Goal: Information Seeking & Learning: Compare options

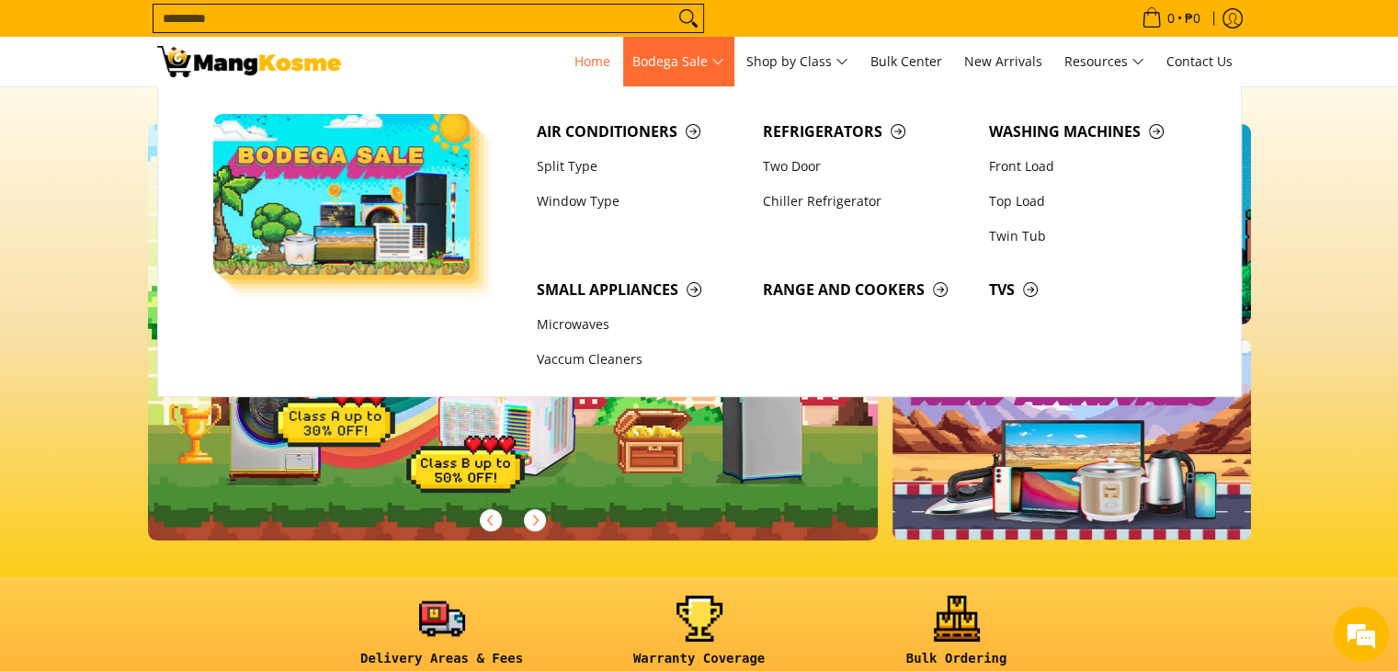
click at [692, 62] on span "Bodega Sale" at bounding box center [678, 62] width 92 height 23
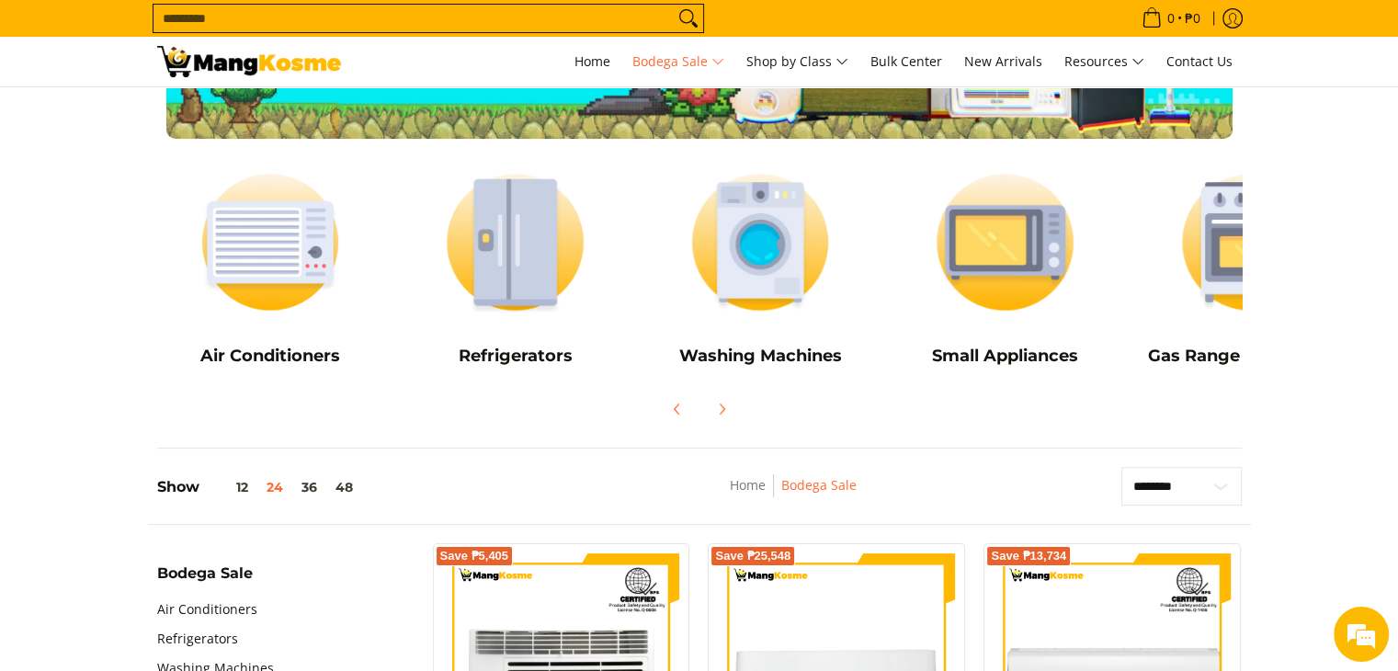
scroll to position [184, 0]
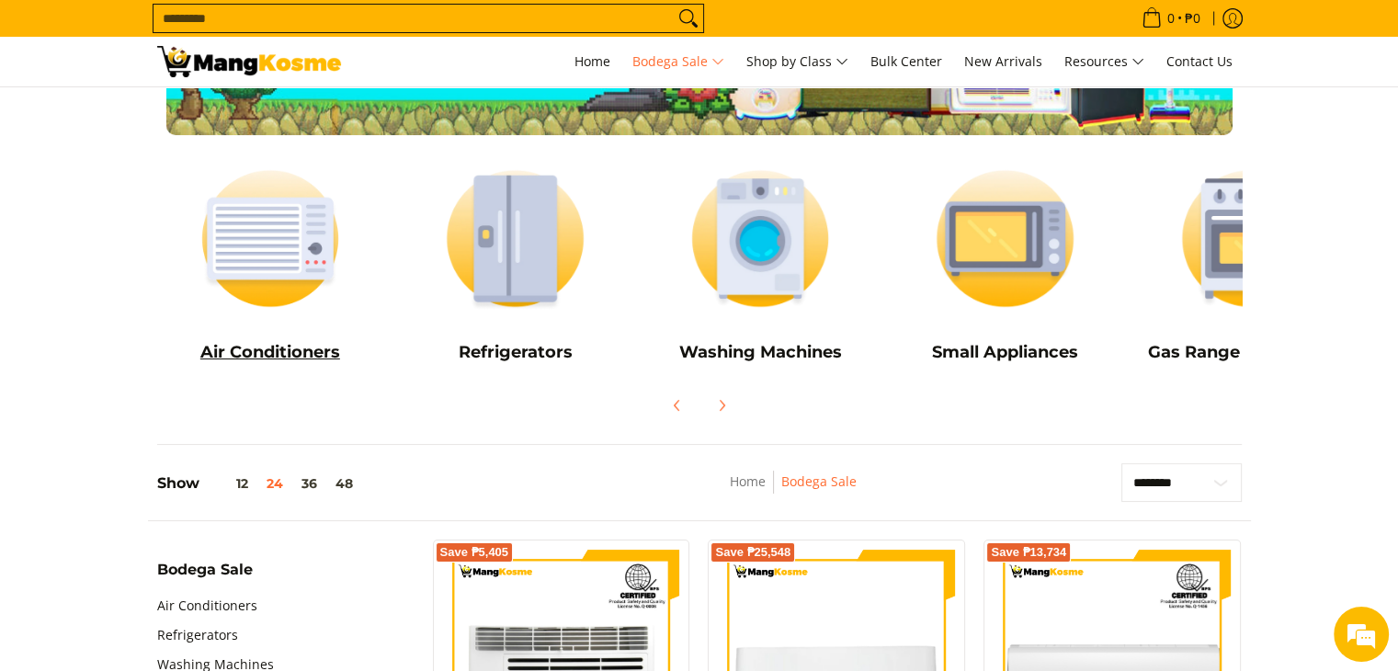
click at [263, 255] on img at bounding box center [270, 238] width 227 height 170
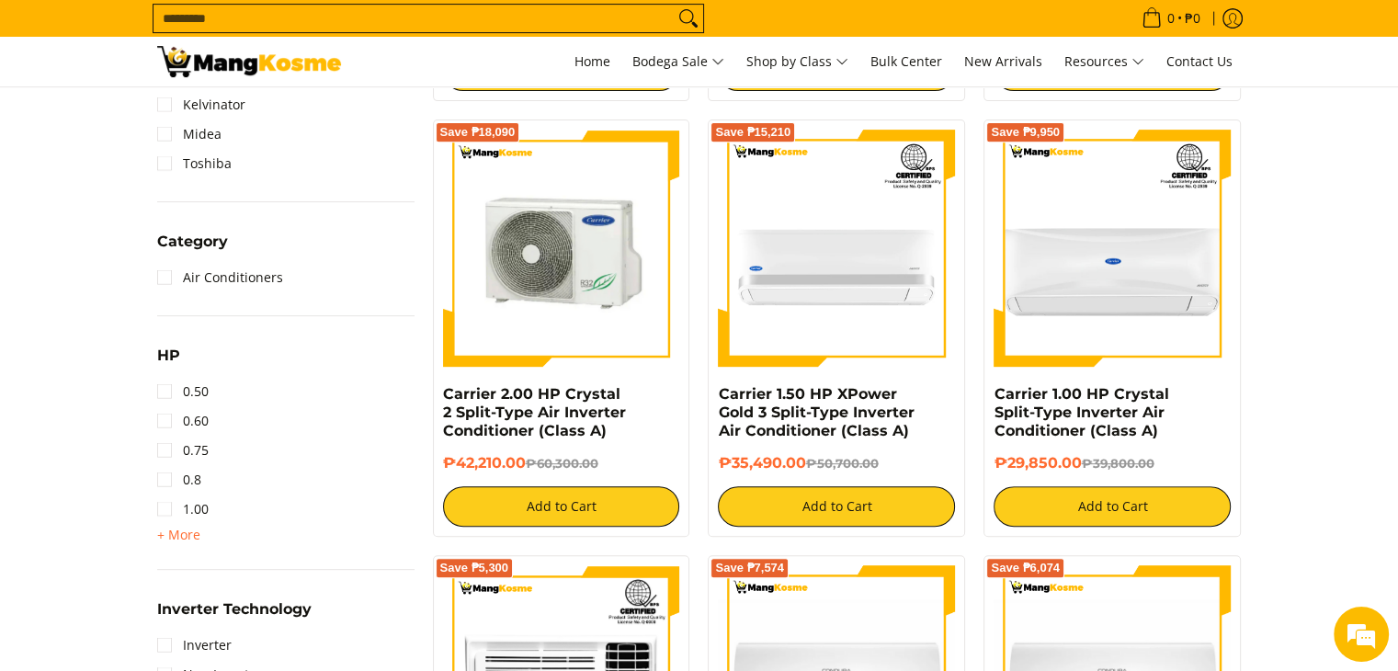
scroll to position [919, 0]
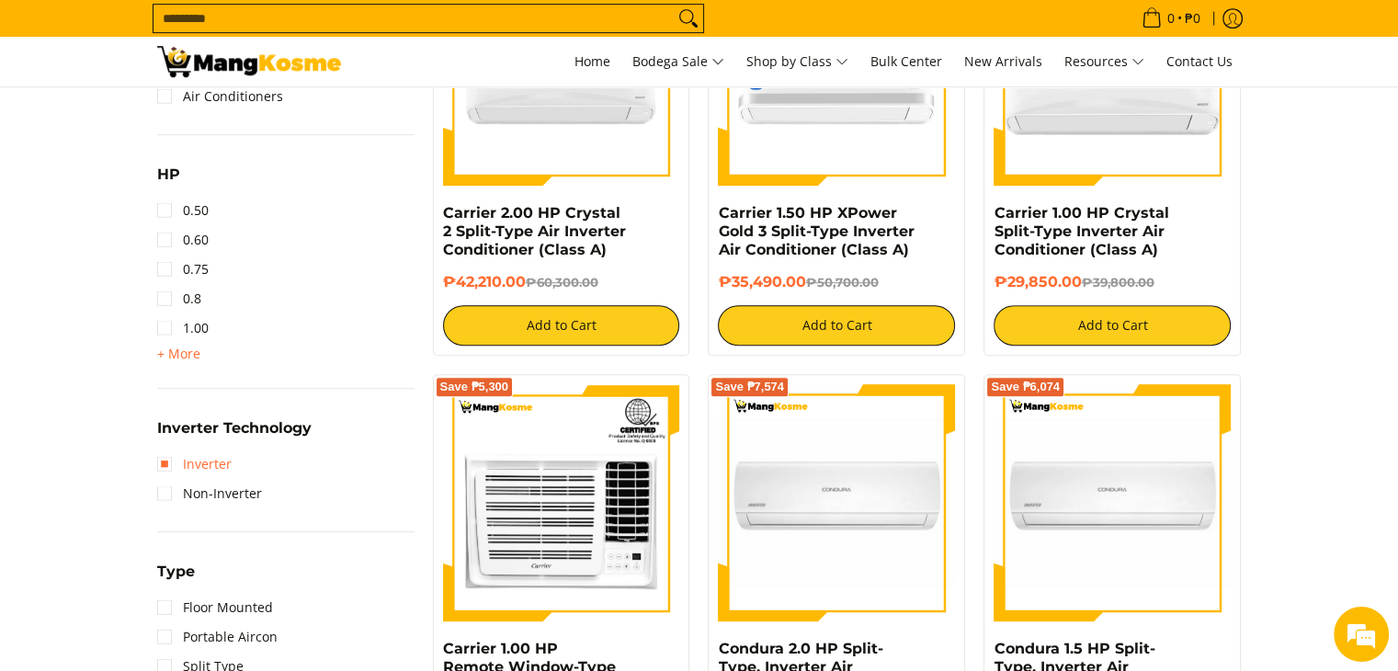
click at [166, 460] on link "Inverter" at bounding box center [194, 463] width 74 height 29
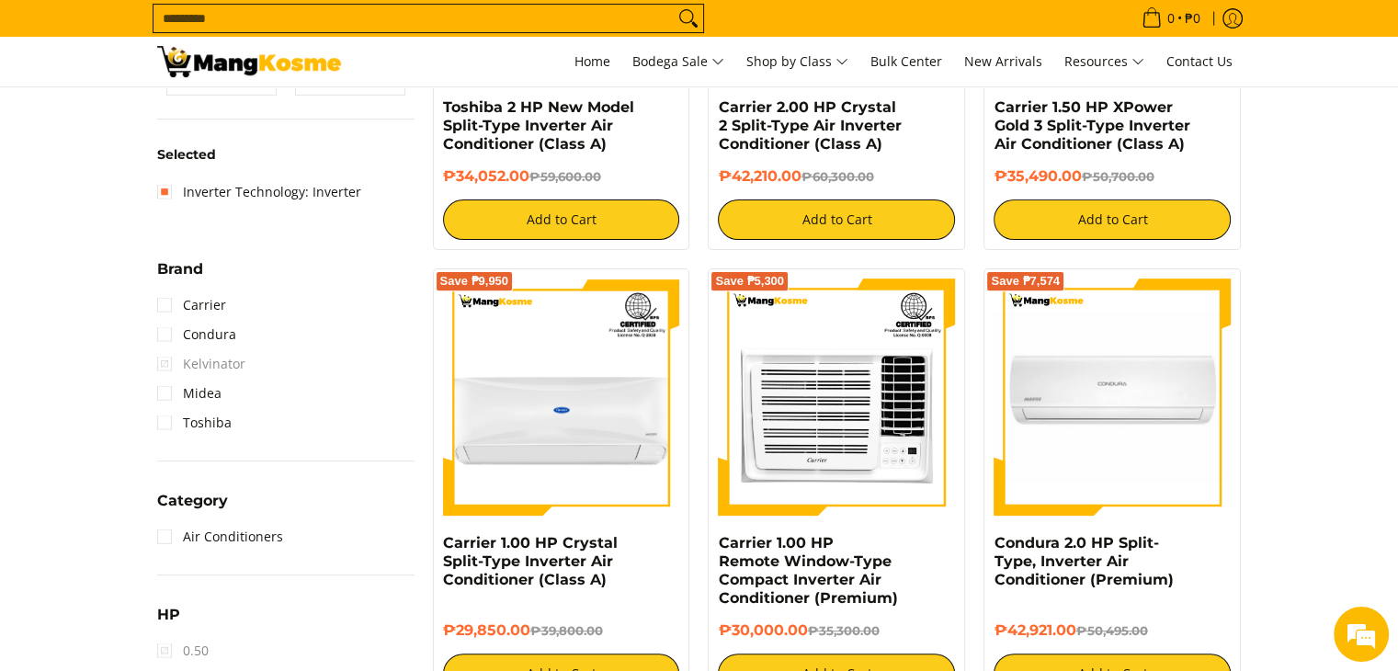
scroll to position [534, 0]
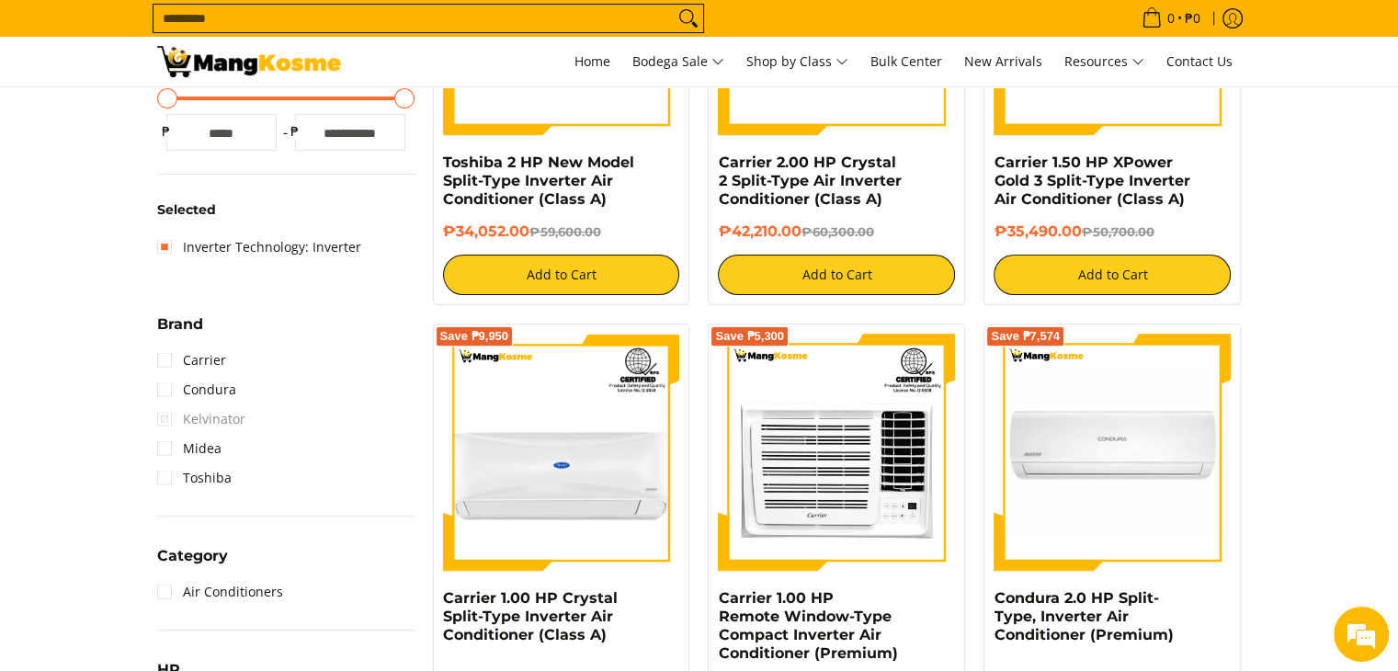
click at [150, 390] on div "Availability In stock Out of stock Price Minimum Price Maximum Price Minimum Pr…" at bounding box center [286, 673] width 276 height 1571
click at [163, 384] on link "Condura" at bounding box center [196, 389] width 79 height 29
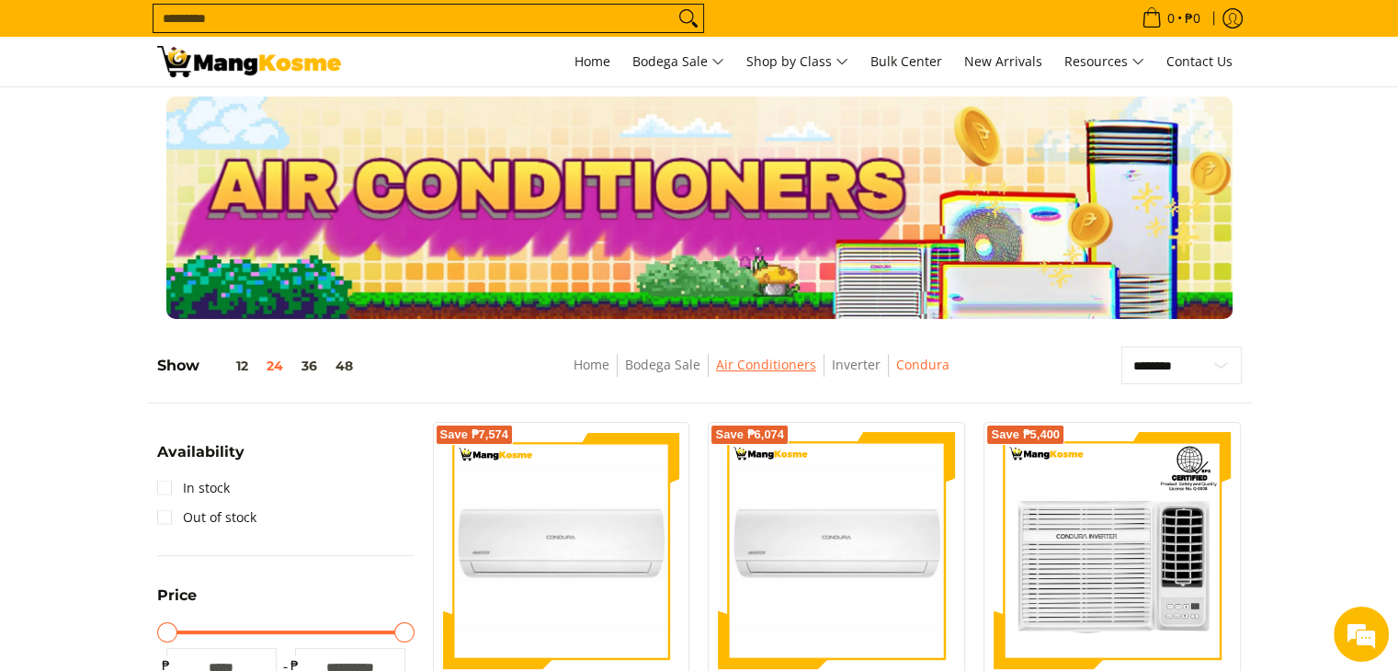
click at [757, 365] on link "Air Conditioners" at bounding box center [766, 364] width 100 height 17
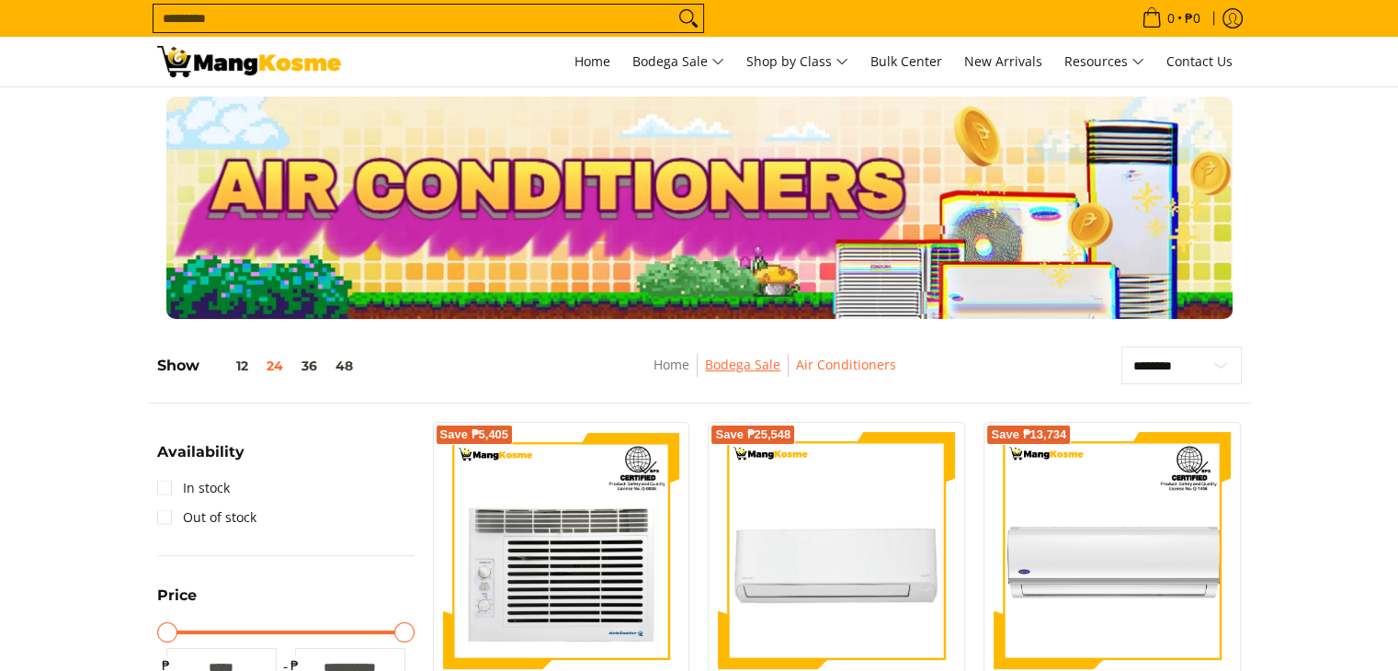
click at [739, 357] on link "Bodega Sale" at bounding box center [742, 364] width 75 height 17
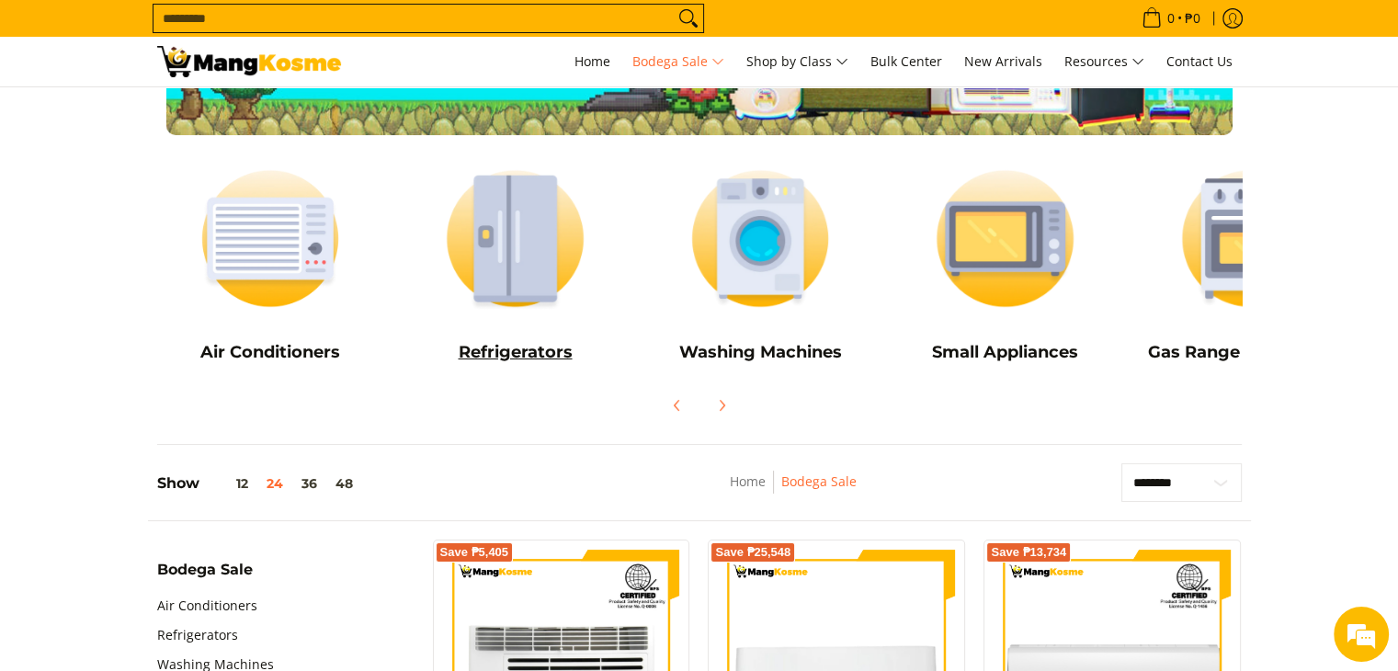
click at [500, 265] on img at bounding box center [515, 238] width 227 height 170
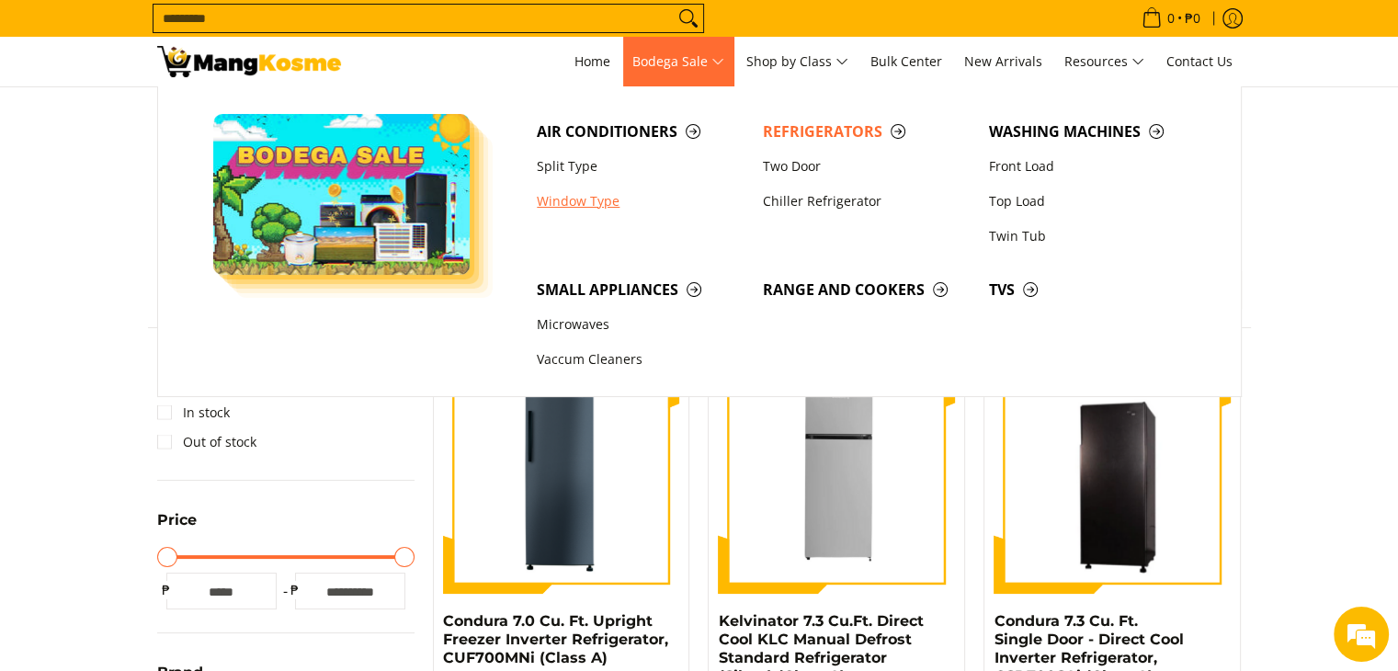
scroll to position [184, 0]
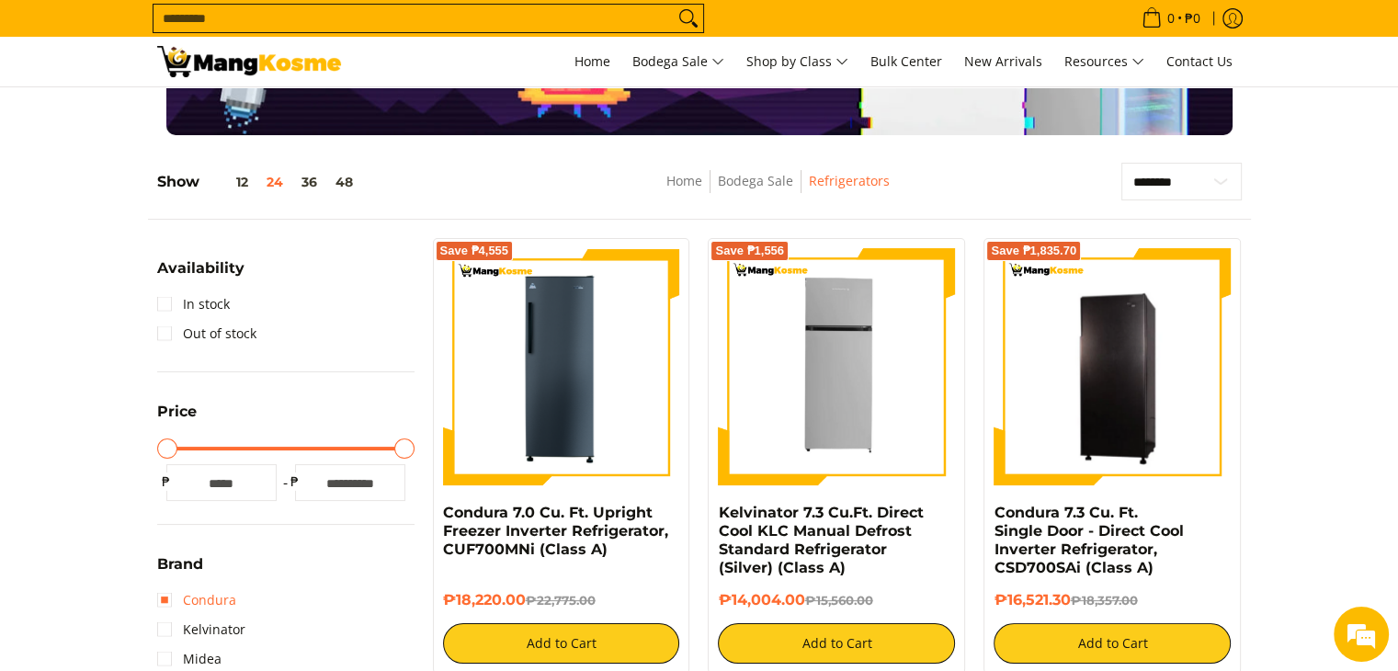
click at [202, 596] on link "Condura" at bounding box center [196, 599] width 79 height 29
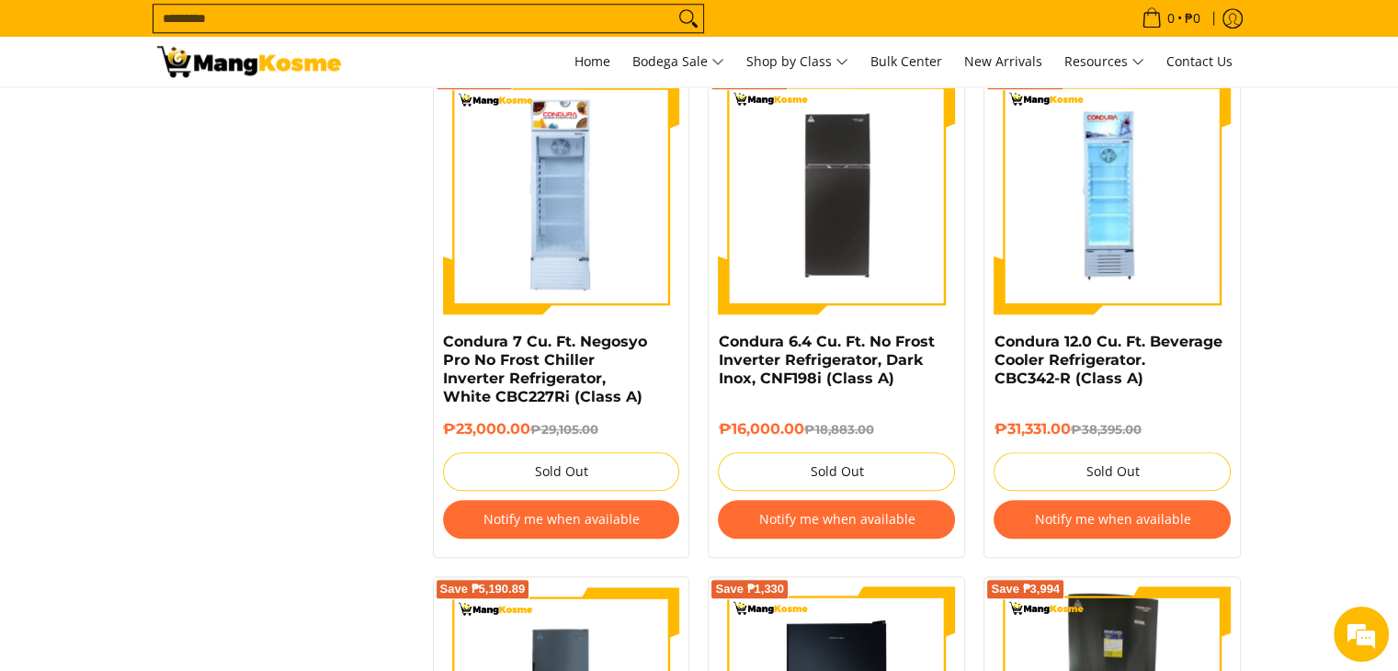
scroll to position [2355, 0]
